Goal: Contribute content: Contribute content

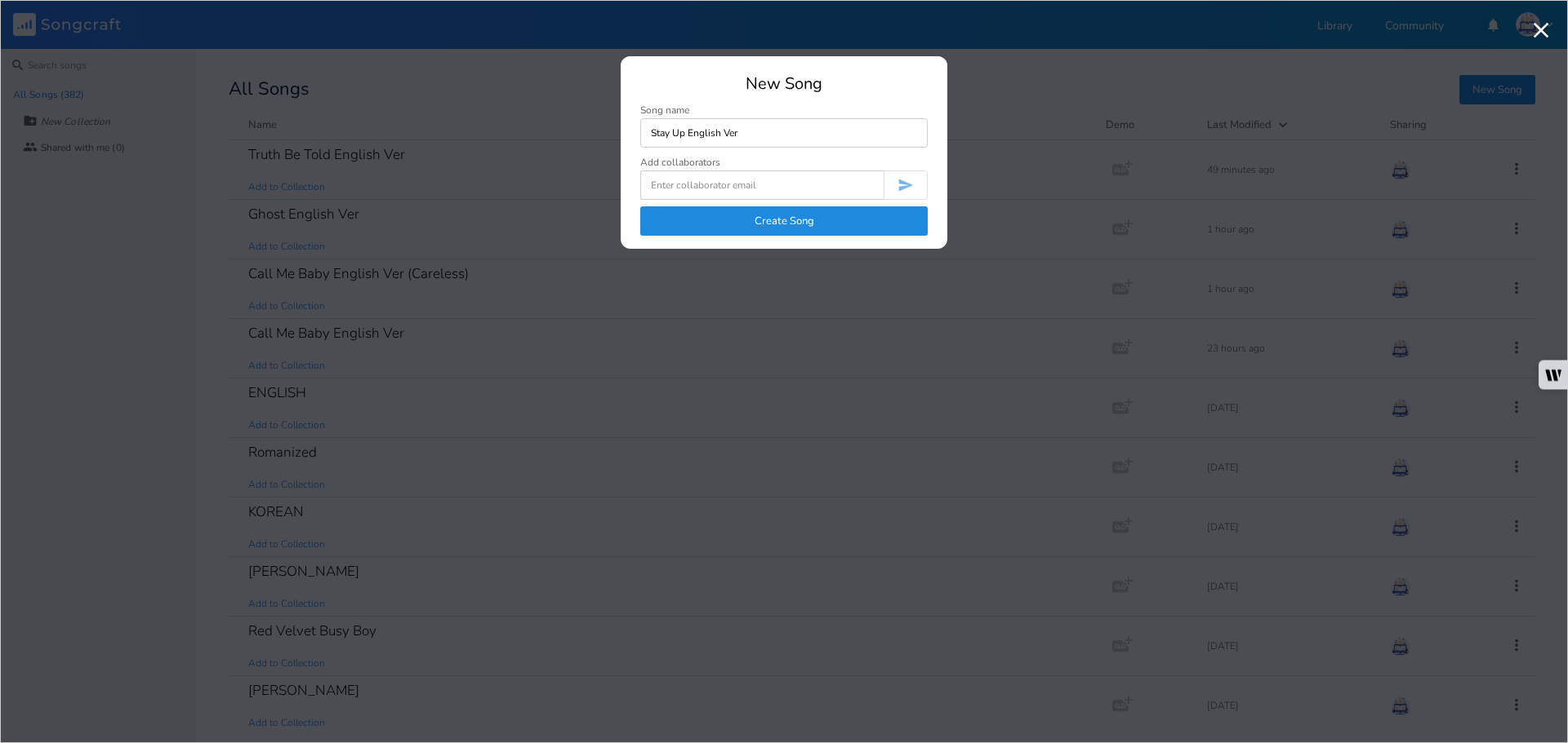
type input "Stay Up English Ver"
click at [787, 219] on button "Create Song" at bounding box center [784, 221] width 288 height 29
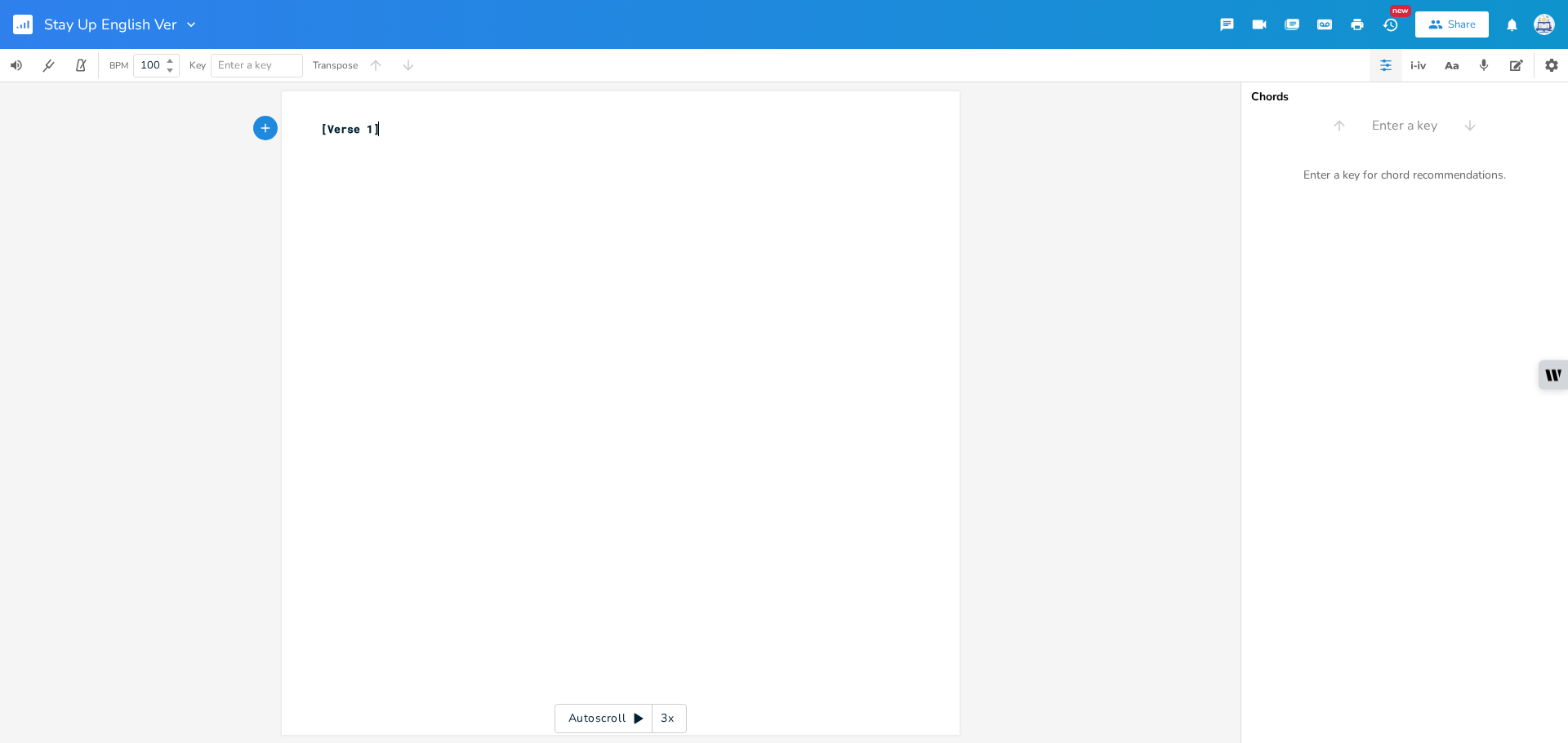
click at [708, 235] on div "xxxxxxxxxx [Verse 1] ​" at bounding box center [633, 428] width 630 height 623
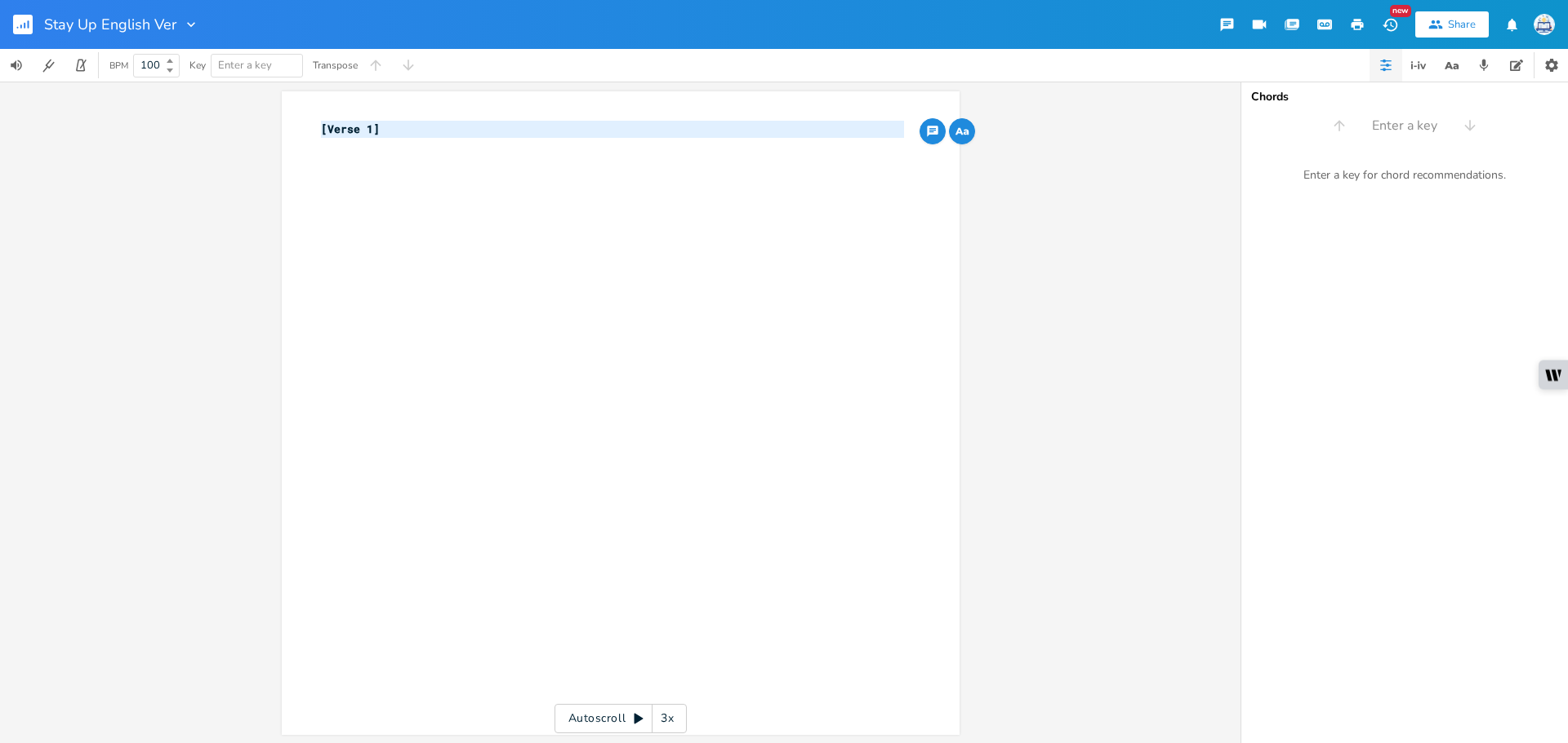
type textarea "\\"
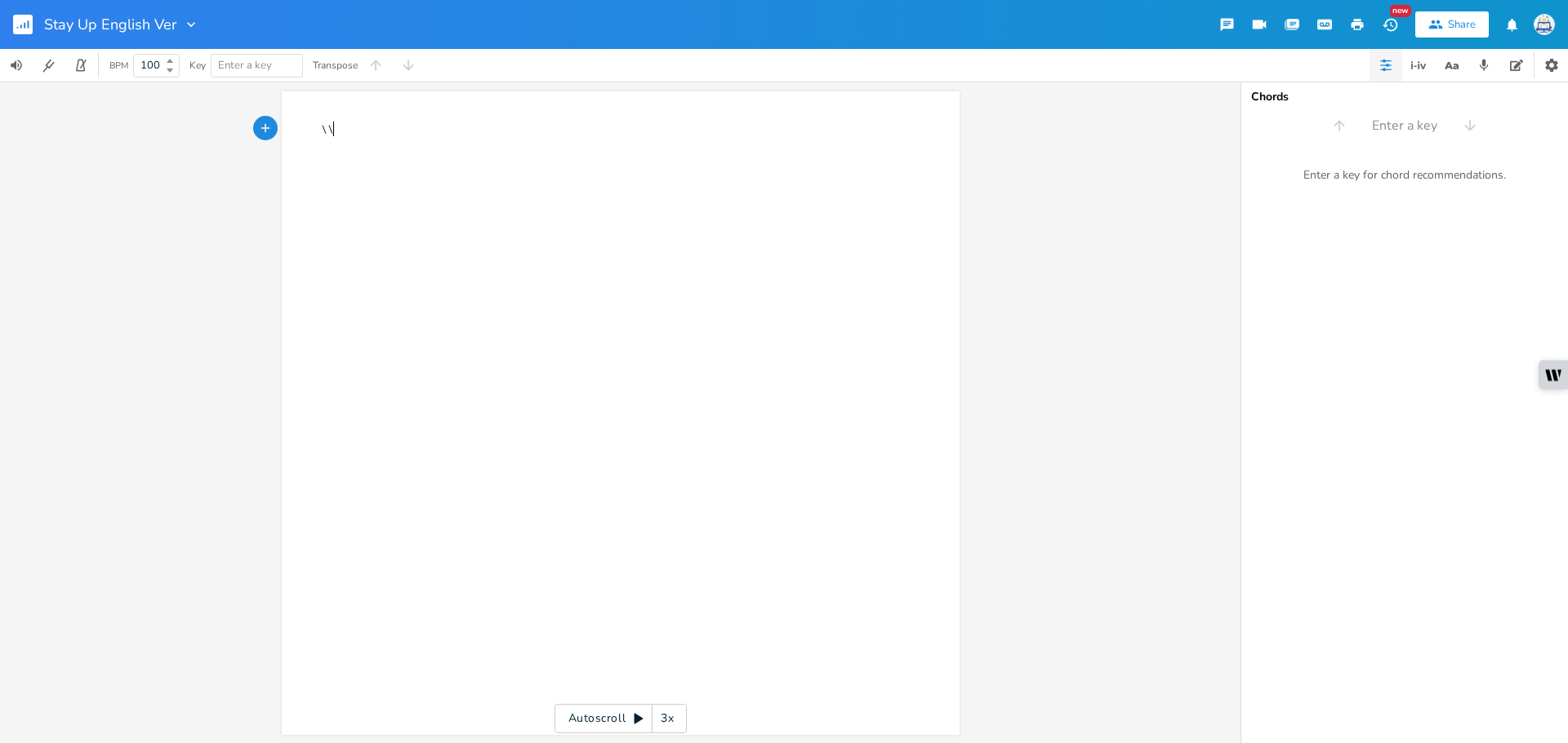
scroll to position [0, 6]
type textarea "You and I, intertweined,"
type textarea "m"
type textarea "ined, till the sun rise"
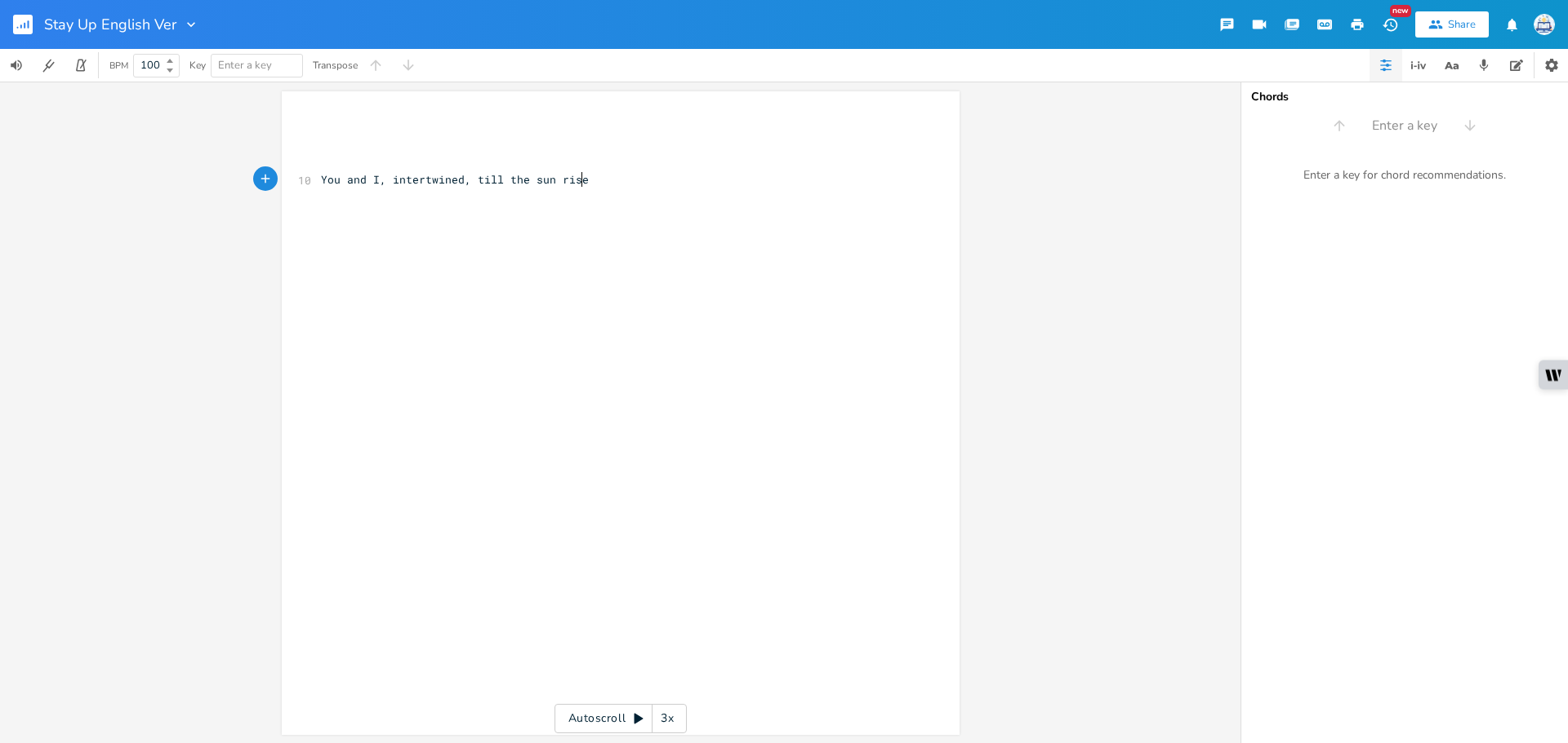
scroll to position [0, 98]
type textarea "Long as the city's skee"
type textarea "leep"
